Goal: Information Seeking & Learning: Check status

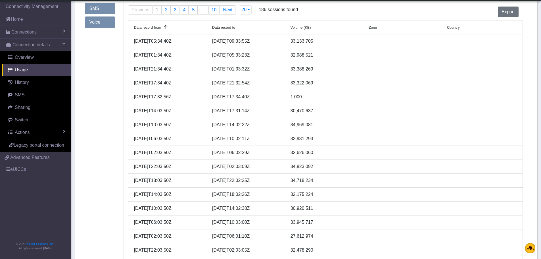
scroll to position [23, 0]
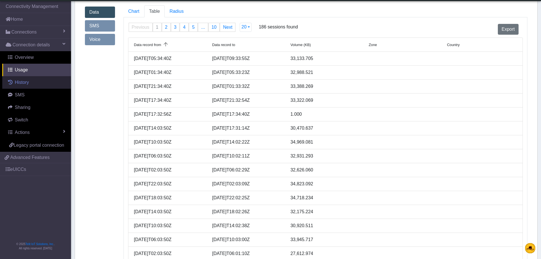
click at [35, 84] on link "History" at bounding box center [36, 82] width 69 height 12
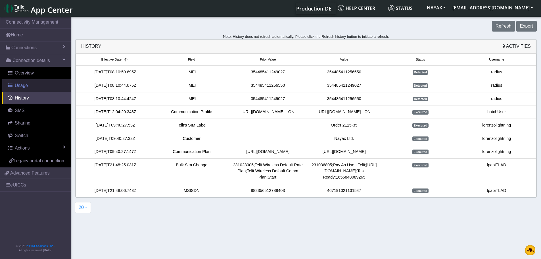
click at [32, 86] on link "Usage" at bounding box center [36, 85] width 69 height 12
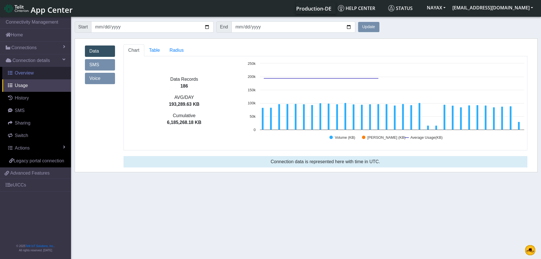
click at [33, 75] on span "Overview" at bounding box center [24, 72] width 19 height 5
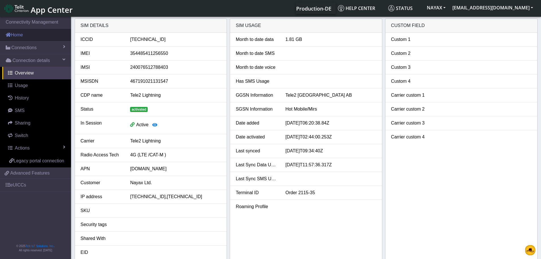
click at [30, 39] on link "Home" at bounding box center [35, 35] width 71 height 12
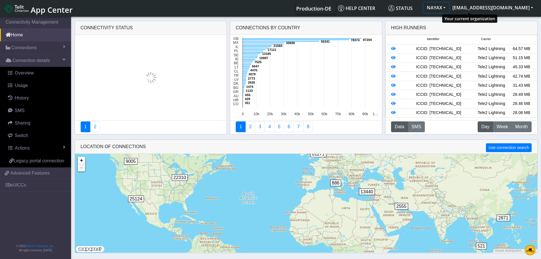
click at [449, 8] on button "NAYAX" at bounding box center [436, 8] width 26 height 10
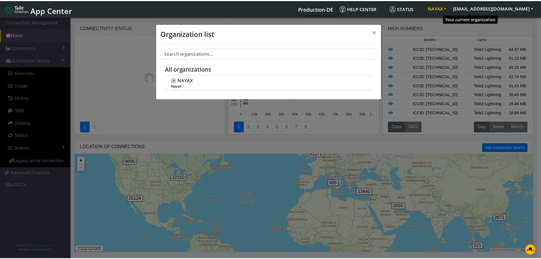
scroll to position [2, 0]
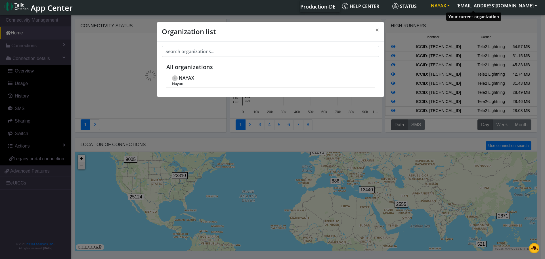
click at [453, 8] on button "NAYAX" at bounding box center [441, 6] width 26 height 10
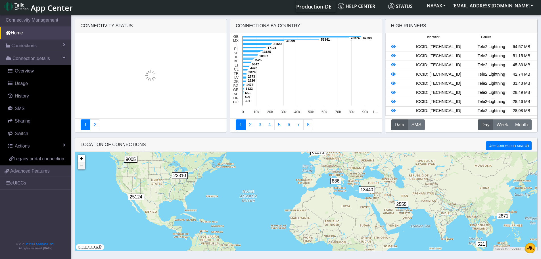
scroll to position [47, 0]
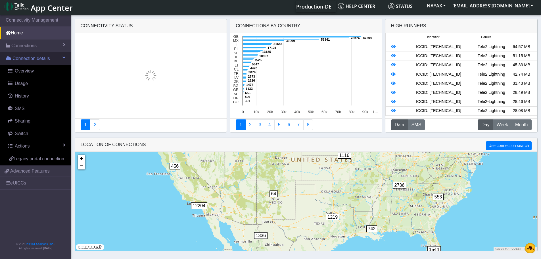
click at [66, 58] on link "Connection details" at bounding box center [35, 58] width 71 height 12
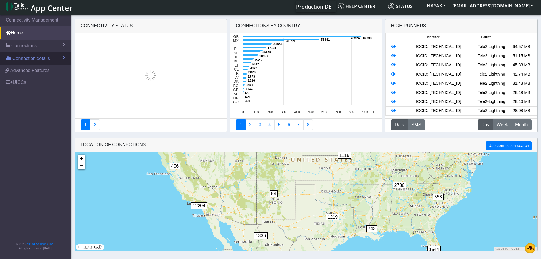
click at [45, 57] on span "Connection details" at bounding box center [30, 58] width 37 height 7
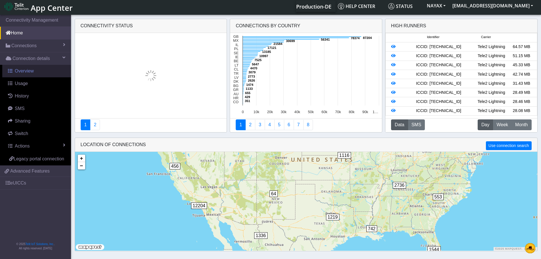
click at [35, 68] on link "Overview" at bounding box center [36, 71] width 69 height 12
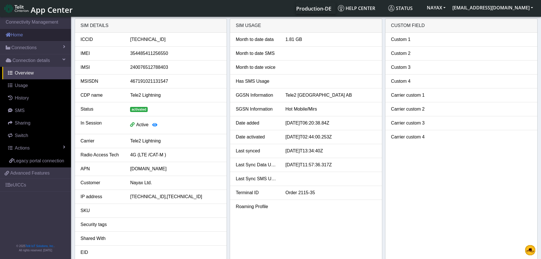
click at [38, 33] on link "Home" at bounding box center [35, 35] width 71 height 12
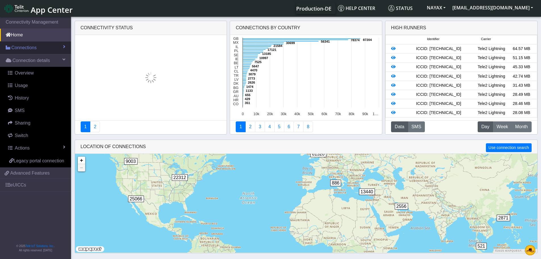
click at [42, 48] on link "Connections" at bounding box center [35, 47] width 71 height 12
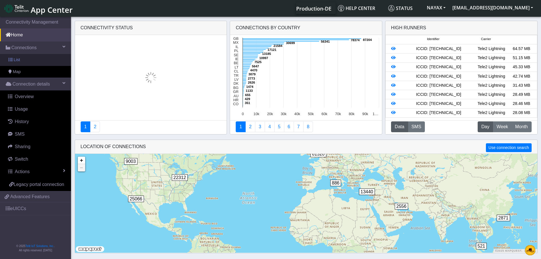
click at [41, 60] on link "List" at bounding box center [35, 60] width 71 height 12
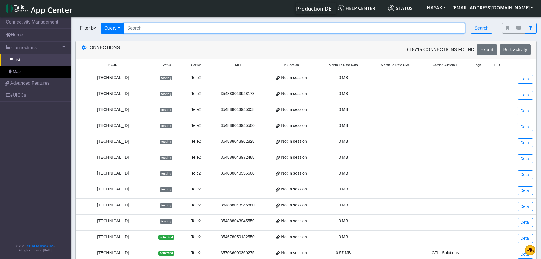
click at [152, 28] on input "Search..." at bounding box center [293, 28] width 341 height 11
paste input "[TECHNICAL_ID]"
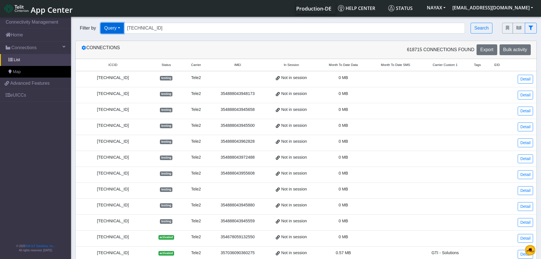
click at [116, 31] on button "Query" at bounding box center [111, 28] width 23 height 11
click at [115, 39] on button "Query" at bounding box center [123, 41] width 45 height 9
click at [487, 29] on button "Search" at bounding box center [481, 28] width 22 height 11
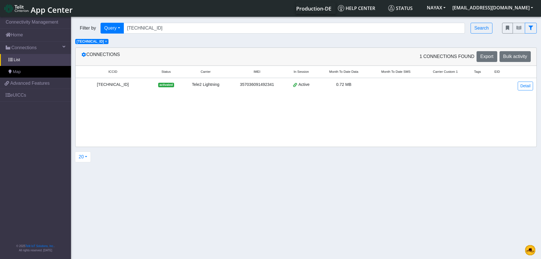
click at [127, 87] on div "[TECHNICAL_ID]" at bounding box center [113, 84] width 68 height 6
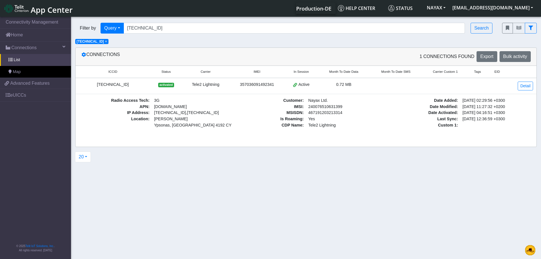
click at [440, 71] on span "Carrier Custom 1" at bounding box center [445, 71] width 25 height 5
click at [208, 71] on span "Carrier" at bounding box center [203, 71] width 10 height 5
click at [171, 72] on small "Status" at bounding box center [166, 71] width 20 height 5
click at [525, 88] on link "Detail" at bounding box center [524, 85] width 15 height 9
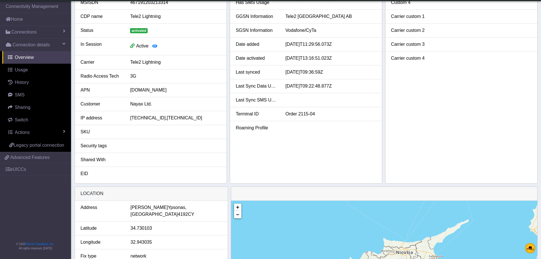
scroll to position [85, 0]
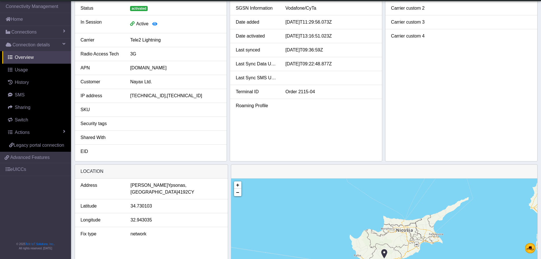
click at [254, 106] on div "Roaming Profile" at bounding box center [256, 105] width 50 height 7
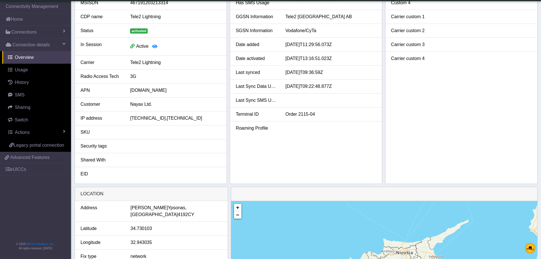
scroll to position [0, 0]
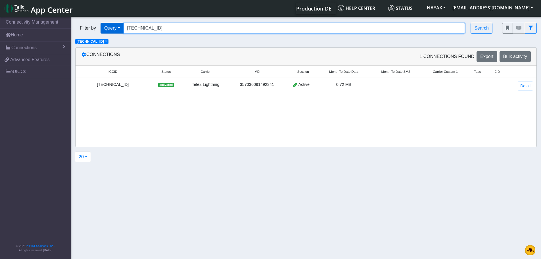
drag, startPoint x: 183, startPoint y: 30, endPoint x: 108, endPoint y: 27, distance: 75.6
click at [108, 27] on div "Filter by Query Query In Session Not connected Tags Country Operator [TECHNICAL…" at bounding box center [284, 28] width 418 height 11
paste input "12011198168"
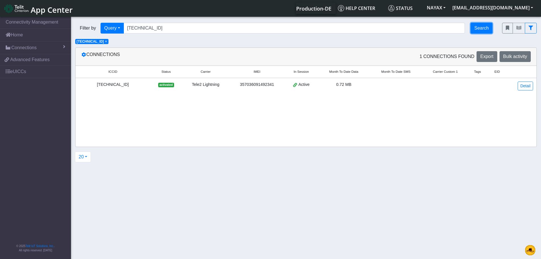
click at [479, 31] on button "Search" at bounding box center [481, 28] width 22 height 11
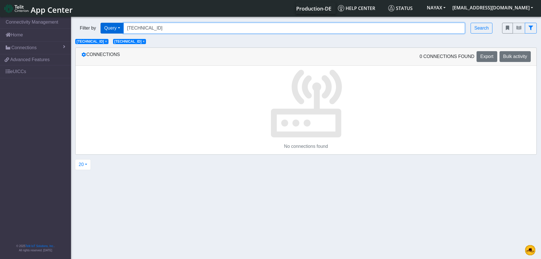
drag, startPoint x: 183, startPoint y: 30, endPoint x: 105, endPoint y: 26, distance: 77.9
click at [105, 26] on div "Filter by Query Query Not connected Tags Country Operator [TECHNICAL_ID] Search" at bounding box center [284, 28] width 418 height 11
paste input "9620"
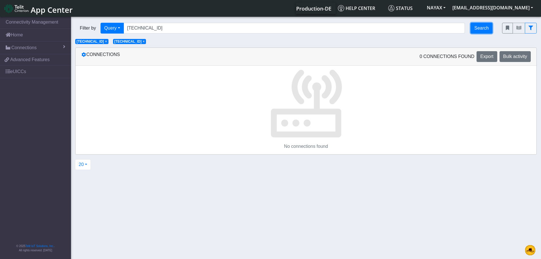
click at [477, 27] on button "Search" at bounding box center [481, 28] width 22 height 11
click at [26, 38] on link "Home" at bounding box center [35, 35] width 71 height 12
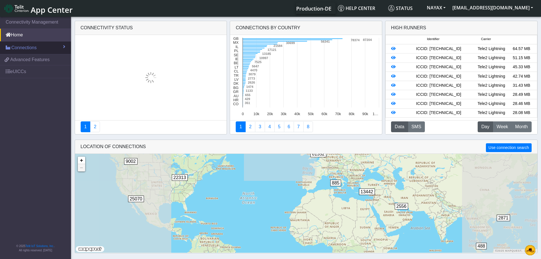
click at [28, 46] on span "Connections" at bounding box center [23, 47] width 25 height 7
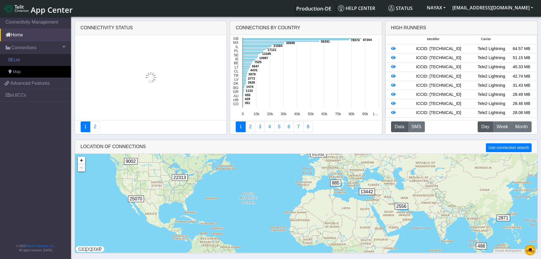
click at [28, 56] on link "List" at bounding box center [35, 60] width 71 height 12
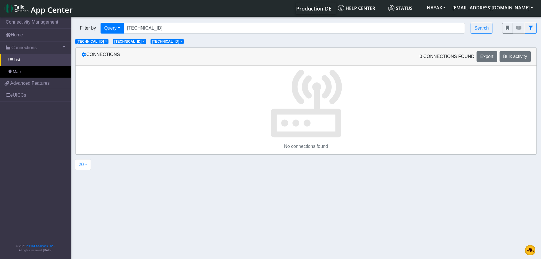
click at [98, 42] on span "[TECHNICAL_ID]" at bounding box center [90, 41] width 27 height 4
click at [107, 42] on span "×" at bounding box center [106, 41] width 2 height 4
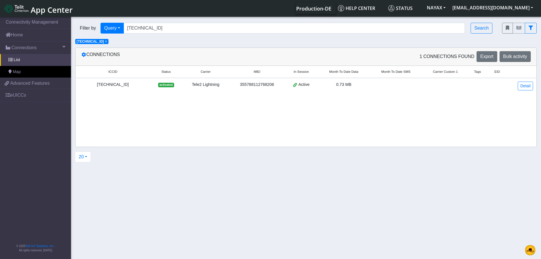
click at [107, 42] on span "×" at bounding box center [106, 41] width 2 height 4
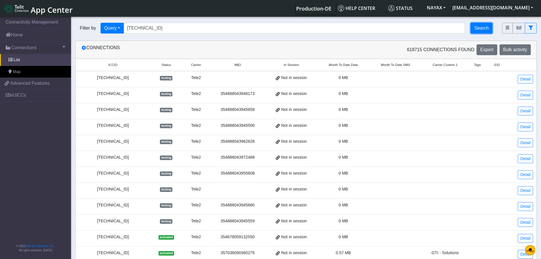
click at [488, 29] on button "Search" at bounding box center [481, 28] width 22 height 11
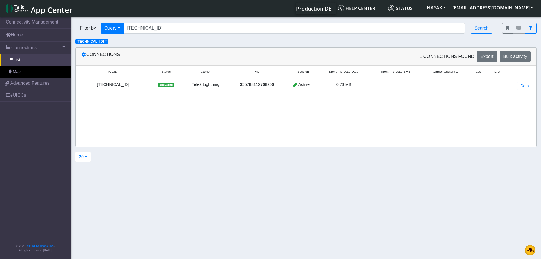
click at [131, 85] on div "[TECHNICAL_ID]" at bounding box center [113, 84] width 68 height 6
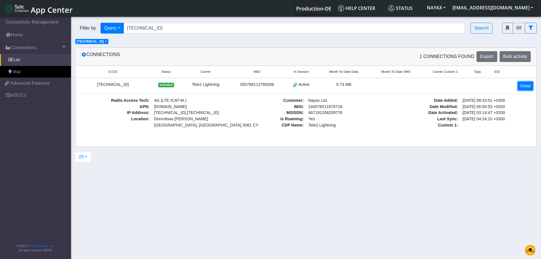
click at [521, 84] on link "Detail" at bounding box center [524, 85] width 15 height 9
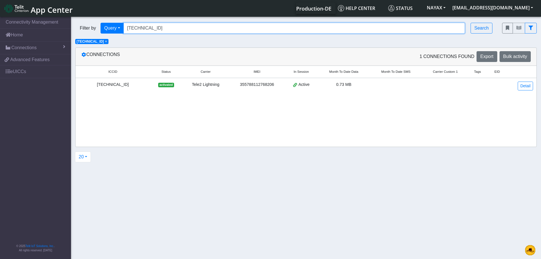
drag, startPoint x: 184, startPoint y: 30, endPoint x: 99, endPoint y: 19, distance: 85.8
click at [99, 19] on div "Filter by Query Query In Session Not connected Tags Country Operator [TECHNICAL…" at bounding box center [284, 27] width 427 height 19
paste input "8168"
type input "[TECHNICAL_ID]"
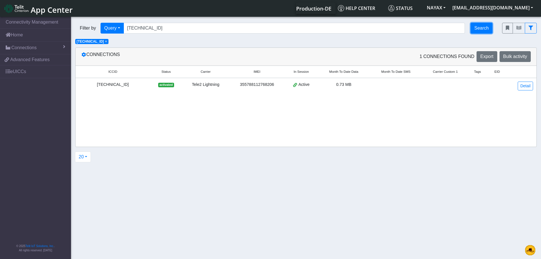
click at [482, 28] on button "Search" at bounding box center [481, 28] width 22 height 11
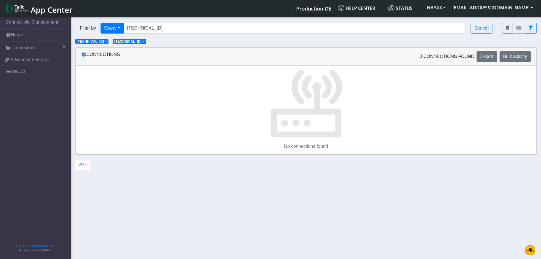
click at [107, 42] on span "×" at bounding box center [106, 41] width 2 height 4
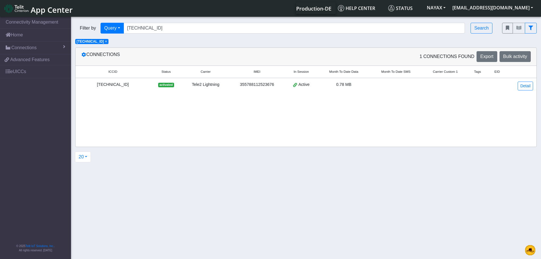
click at [123, 85] on div "[TECHNICAL_ID]" at bounding box center [113, 84] width 68 height 6
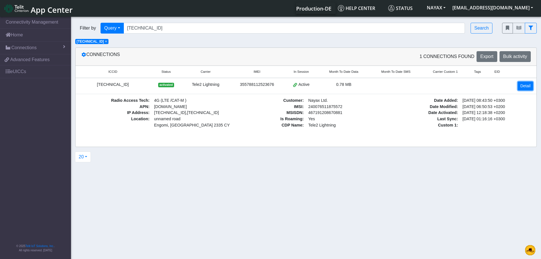
click at [520, 85] on link "Detail" at bounding box center [524, 85] width 15 height 9
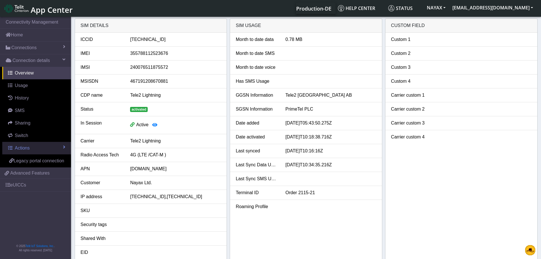
click at [66, 147] on link "Actions" at bounding box center [36, 148] width 69 height 12
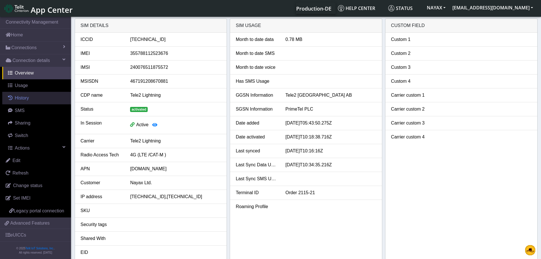
click at [34, 99] on link "History" at bounding box center [36, 98] width 69 height 12
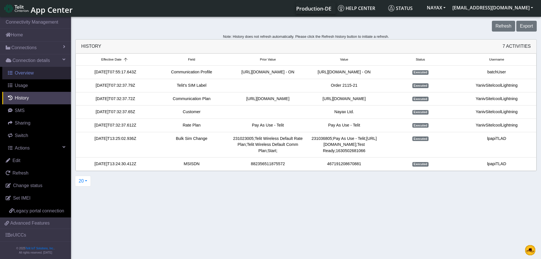
click at [21, 75] on span "Overview" at bounding box center [24, 72] width 19 height 5
